Goal: Task Accomplishment & Management: Manage account settings

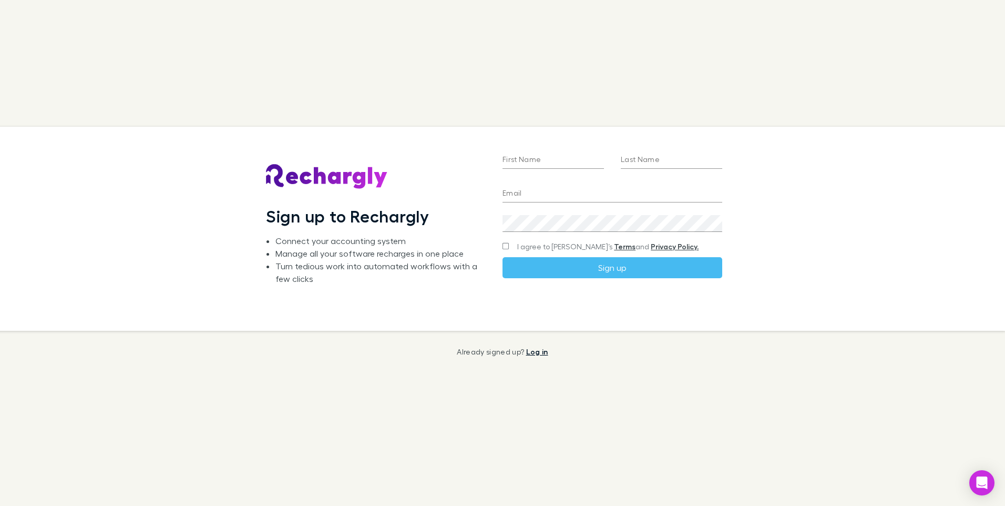
click at [537, 349] on link "Log in" at bounding box center [537, 351] width 22 height 9
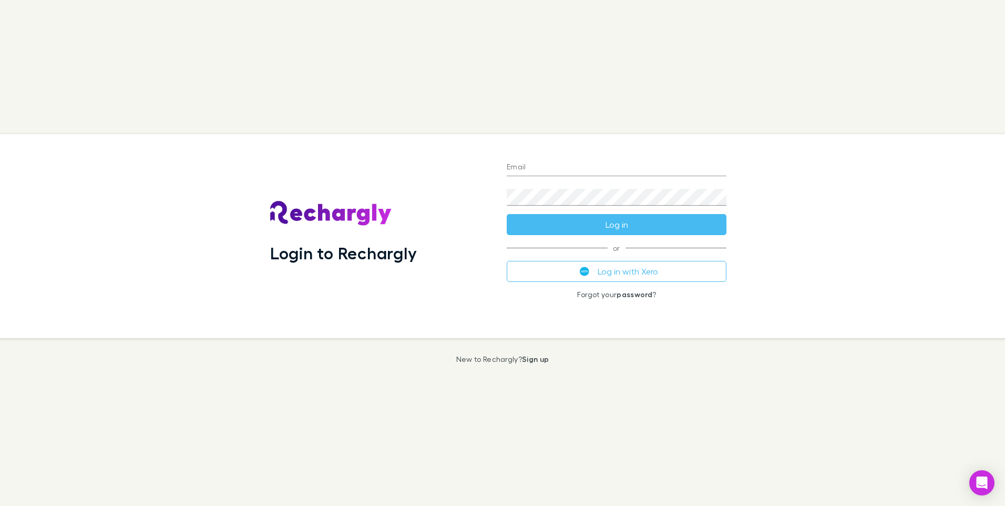
type input "**********"
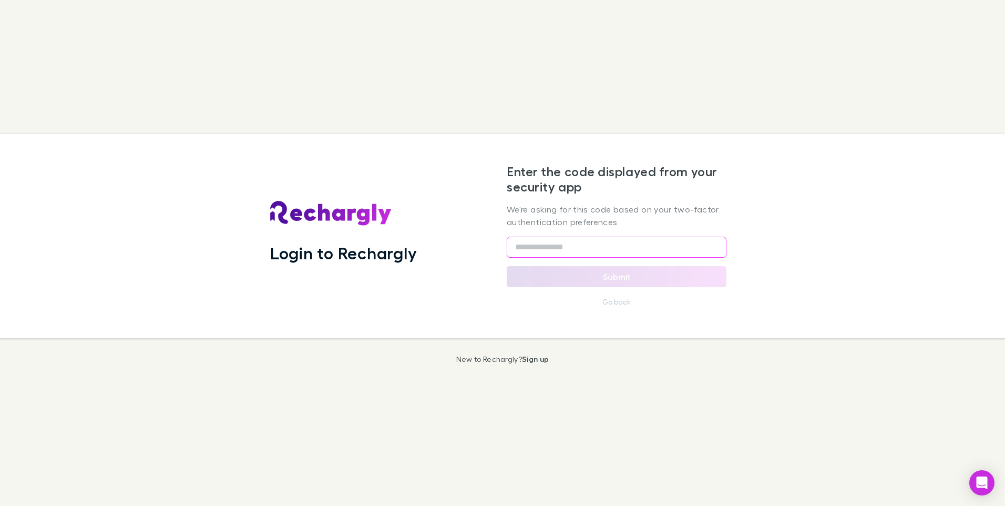
click at [573, 250] on input "text" at bounding box center [617, 247] width 220 height 21
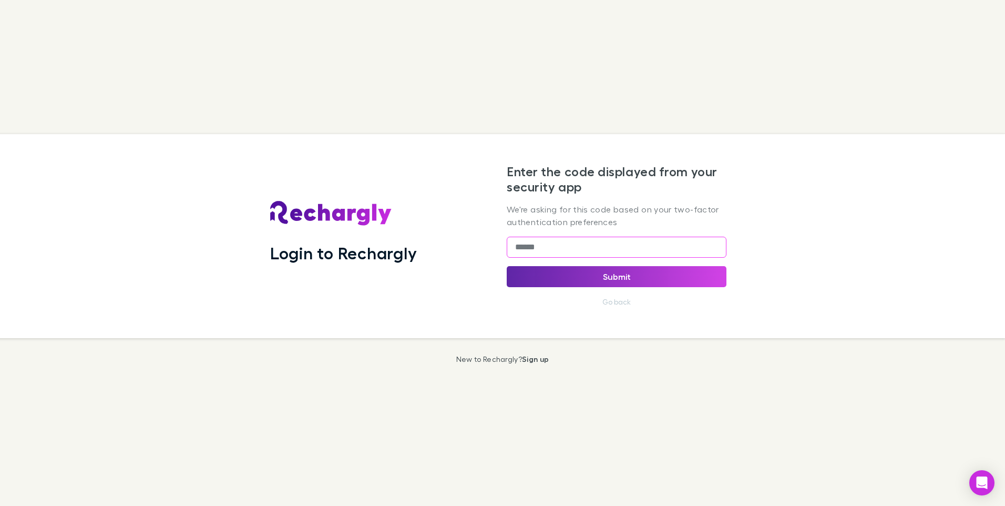
type input "******"
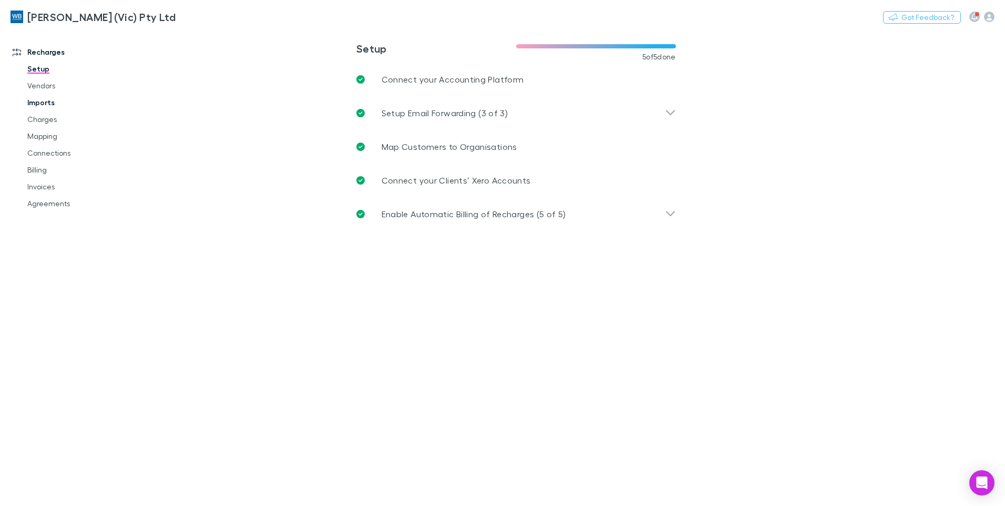
click at [49, 104] on link "Imports" at bounding box center [79, 102] width 125 height 17
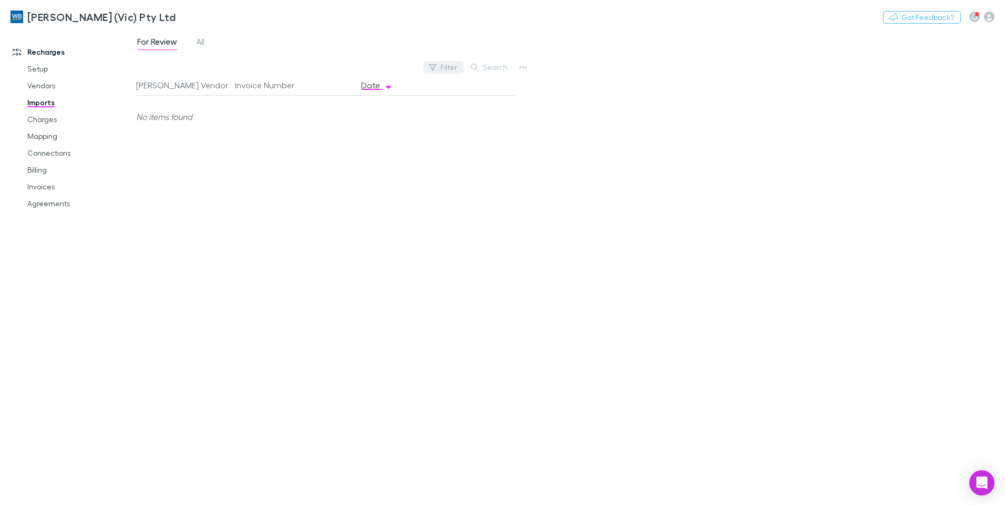
click at [448, 70] on button "Filter" at bounding box center [444, 67] width 40 height 13
click at [197, 47] on div at bounding box center [502, 253] width 1005 height 506
click at [200, 40] on span "All" at bounding box center [200, 43] width 8 height 14
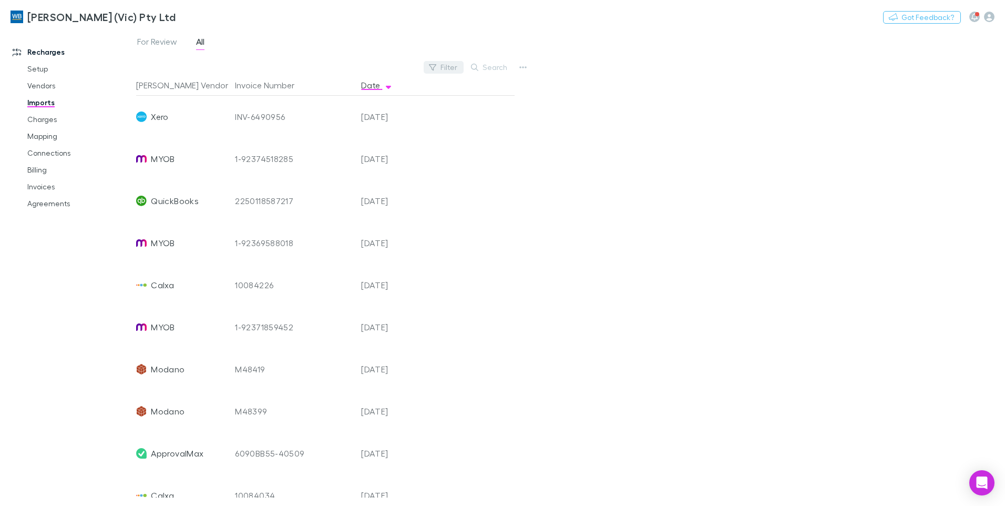
click at [448, 67] on button "Filter" at bounding box center [444, 67] width 40 height 13
type input "******"
click at [337, 137] on li "Modano" at bounding box center [373, 135] width 183 height 17
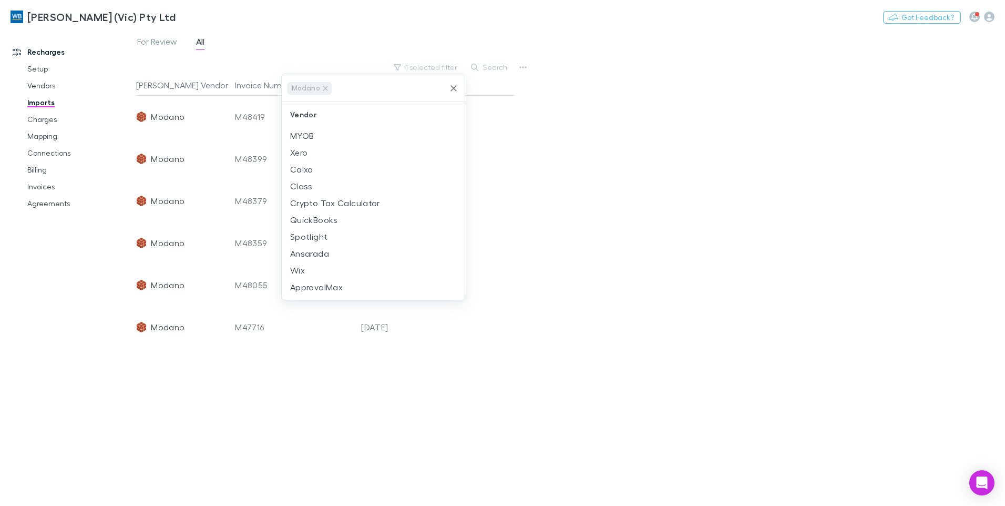
click at [628, 170] on div at bounding box center [502, 253] width 1005 height 506
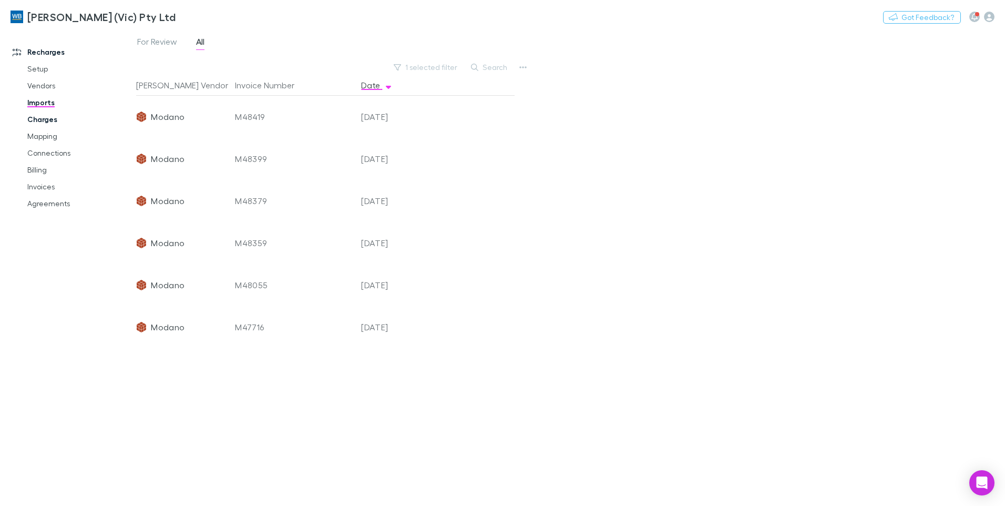
click at [47, 115] on link "Charges" at bounding box center [79, 119] width 125 height 17
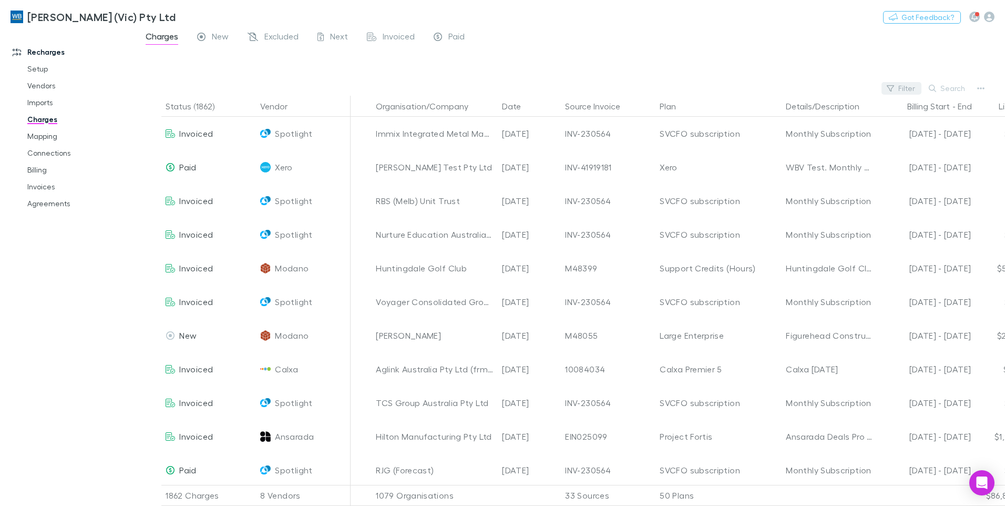
click at [894, 90] on icon "button" at bounding box center [890, 88] width 7 height 6
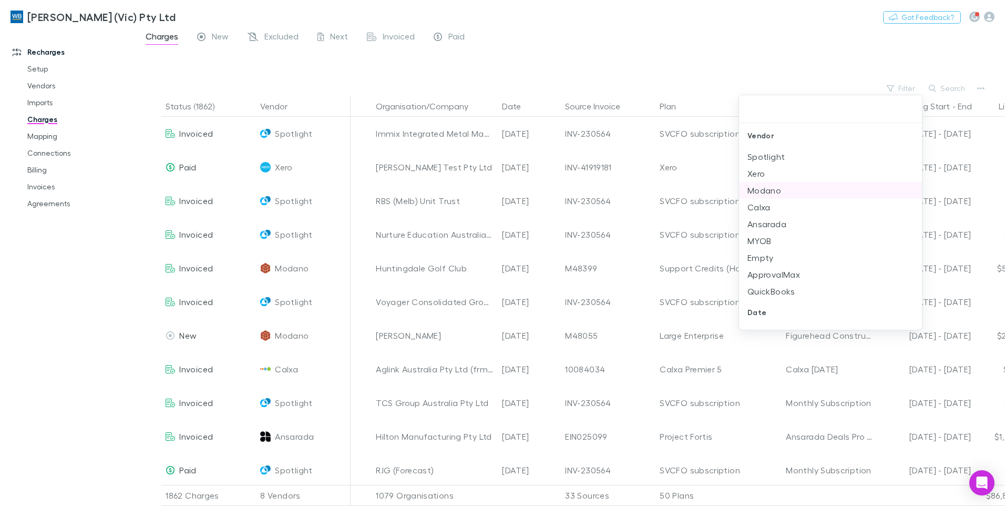
click at [769, 195] on li "Modano" at bounding box center [830, 190] width 183 height 17
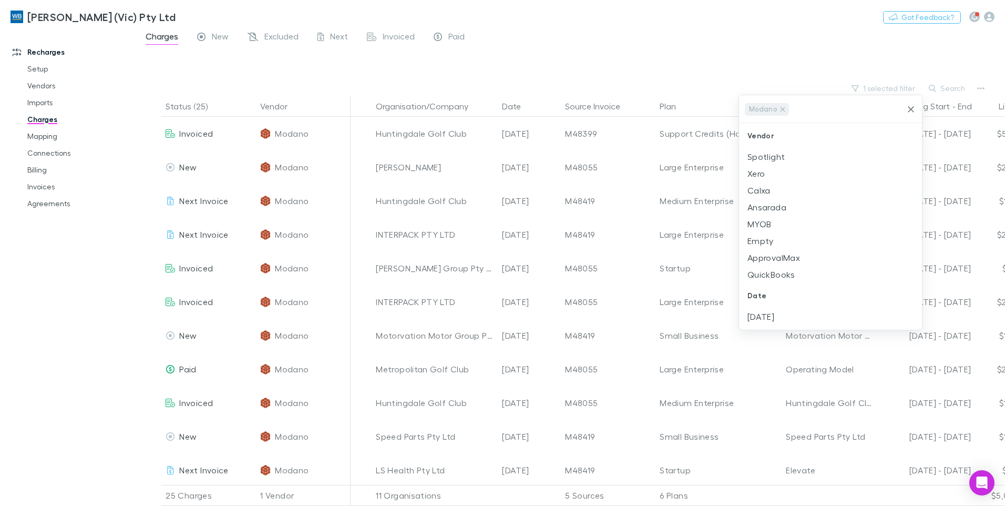
click at [958, 89] on div at bounding box center [502, 253] width 1005 height 506
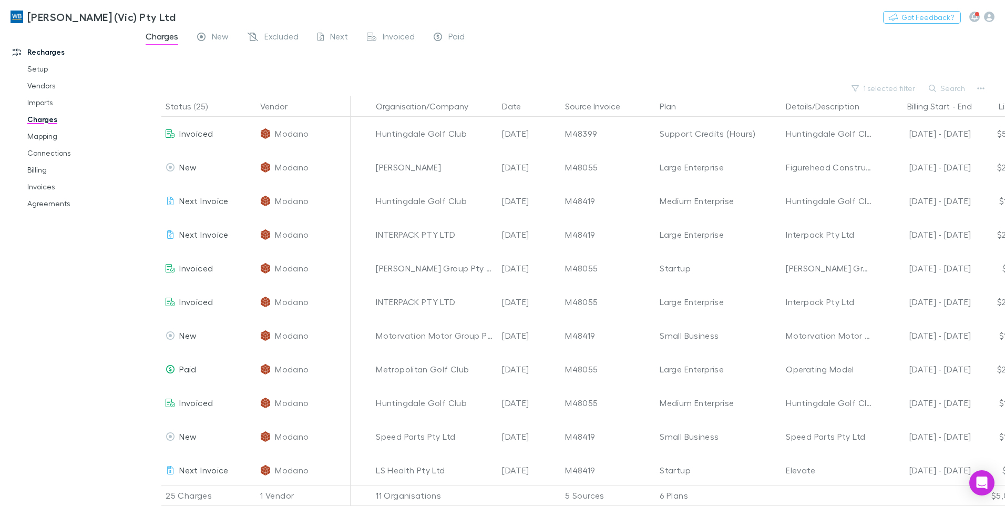
click at [958, 89] on button "Search" at bounding box center [948, 88] width 48 height 13
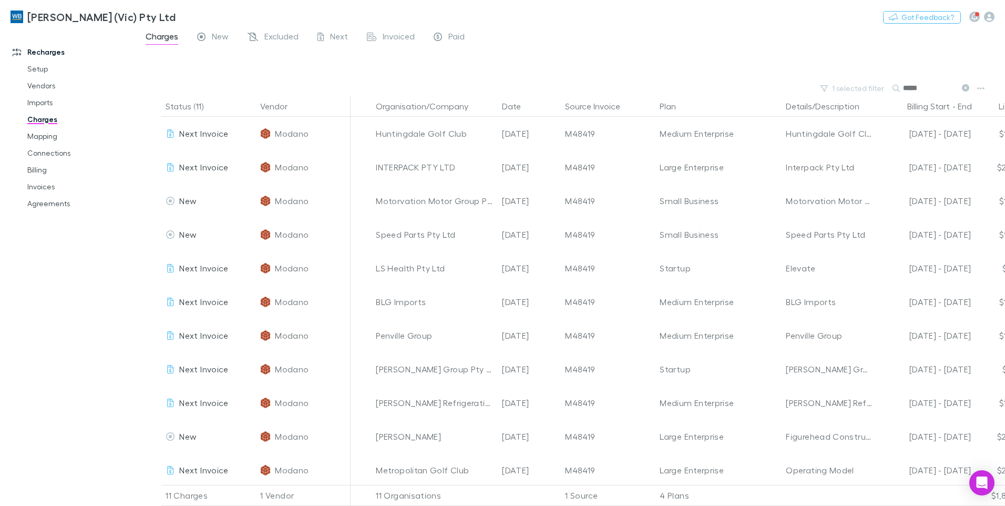
click at [926, 86] on input "*****" at bounding box center [929, 88] width 53 height 15
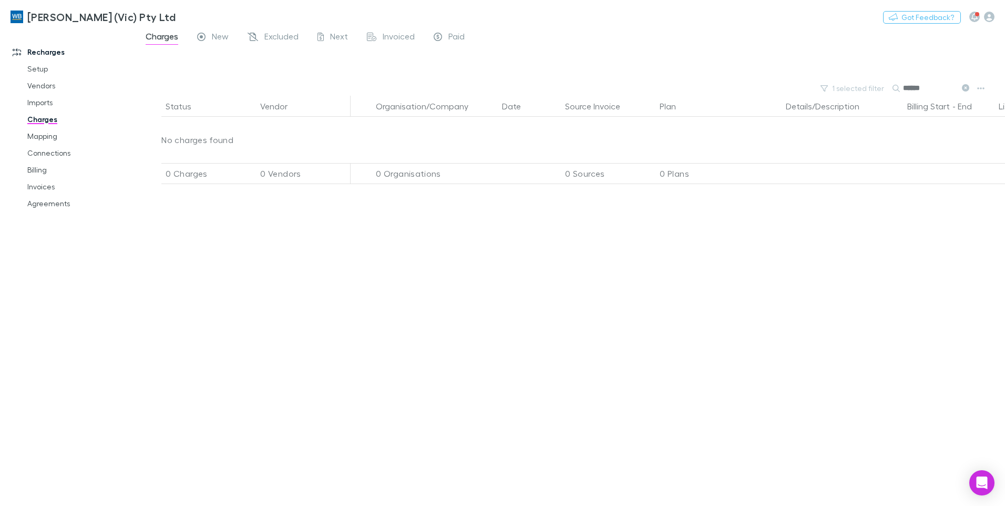
type input "******"
click at [48, 98] on link "Imports" at bounding box center [79, 102] width 125 height 17
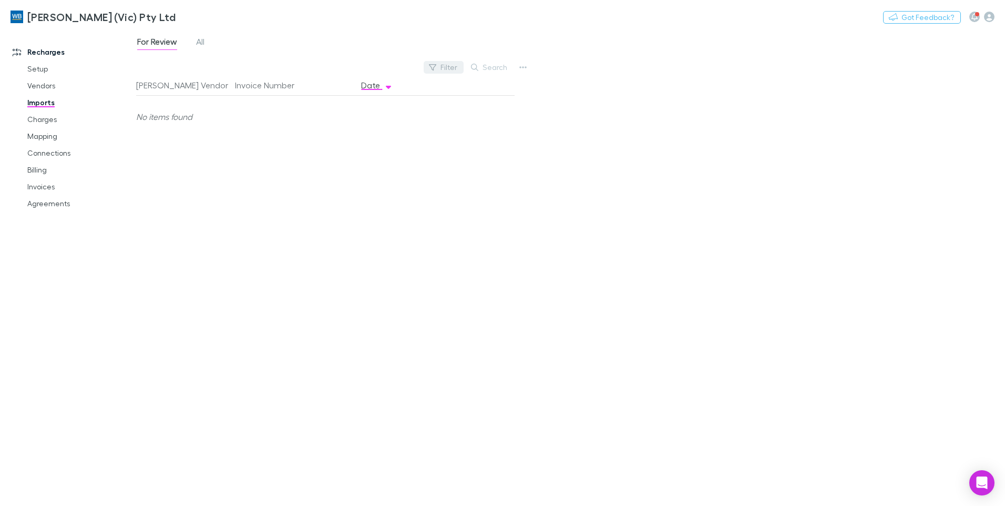
click at [452, 67] on button "Filter" at bounding box center [444, 67] width 40 height 13
click at [199, 50] on div at bounding box center [502, 253] width 1005 height 506
click at [209, 45] on div "For Review All" at bounding box center [175, 43] width 78 height 17
click at [207, 44] on div "For Review All" at bounding box center [175, 43] width 78 height 17
click at [205, 43] on span "All" at bounding box center [200, 43] width 8 height 14
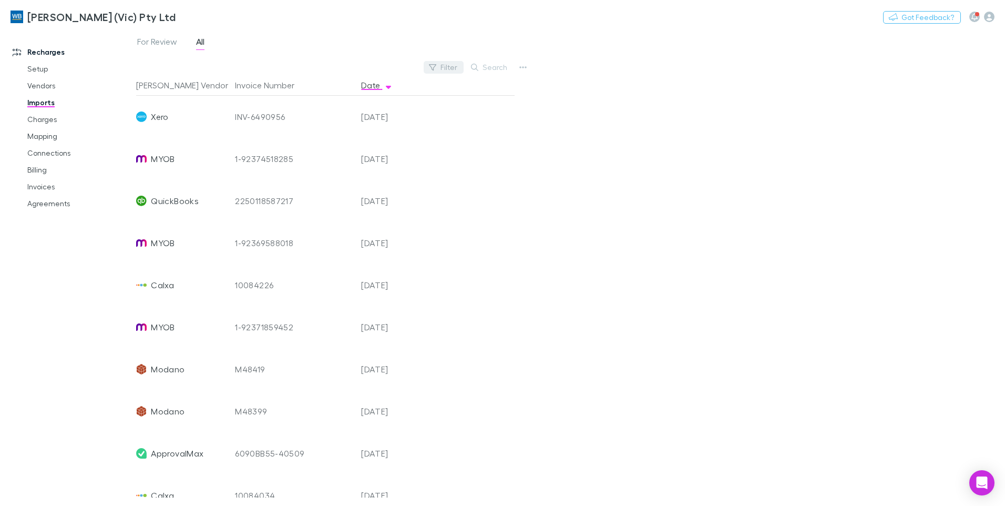
click at [452, 72] on button "Filter" at bounding box center [444, 67] width 40 height 13
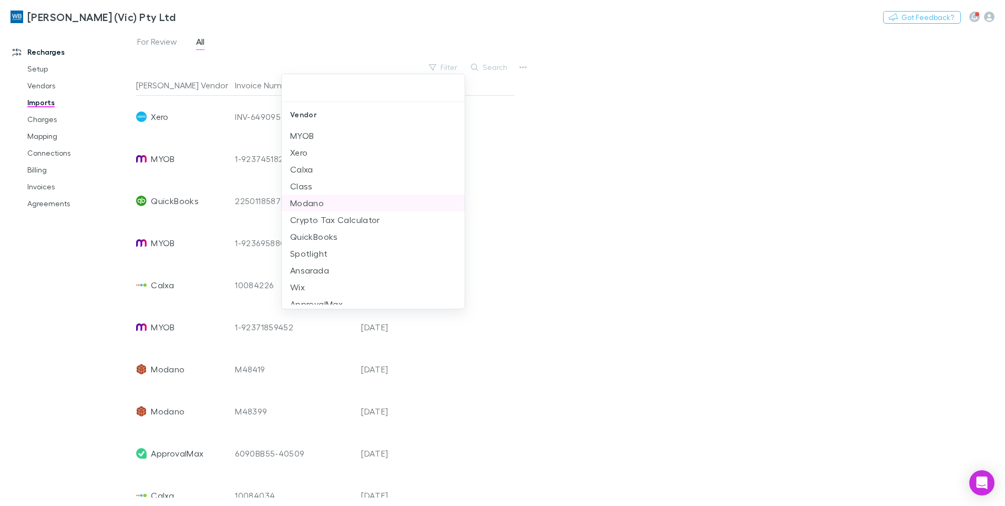
click at [313, 199] on li "Modano" at bounding box center [373, 203] width 183 height 17
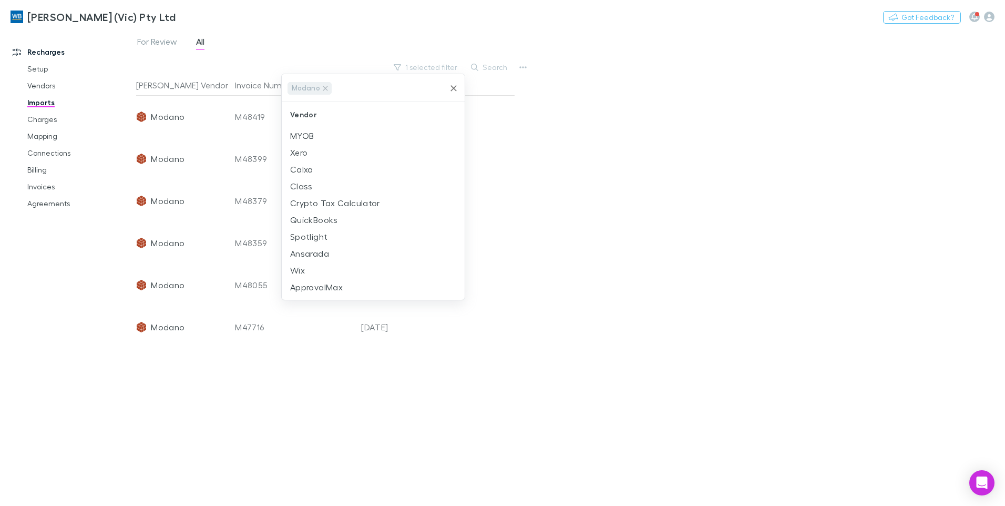
click at [726, 168] on div at bounding box center [502, 253] width 1005 height 506
